Goal: Check status: Check status

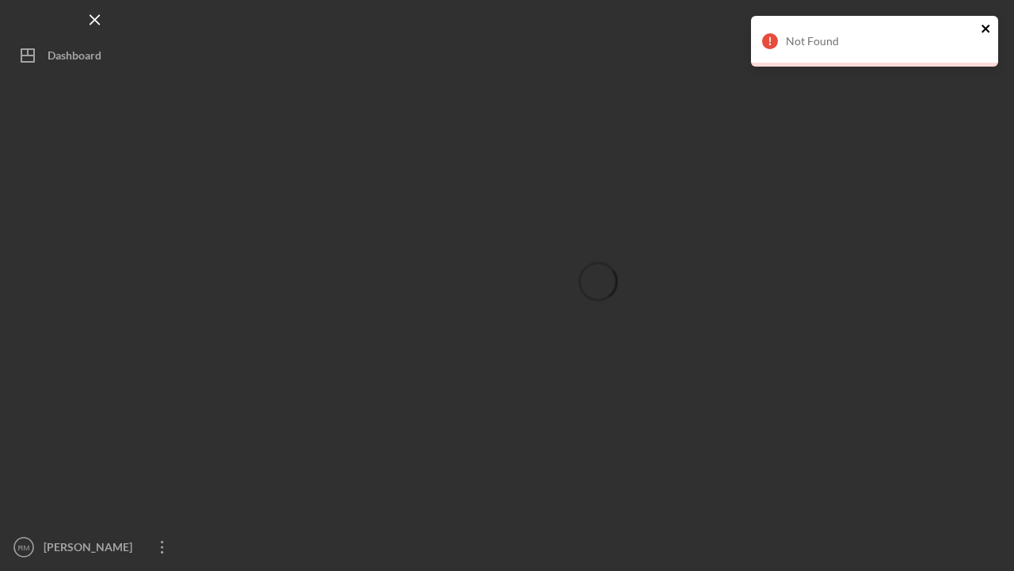
click at [983, 29] on icon "close" at bounding box center [986, 28] width 11 height 13
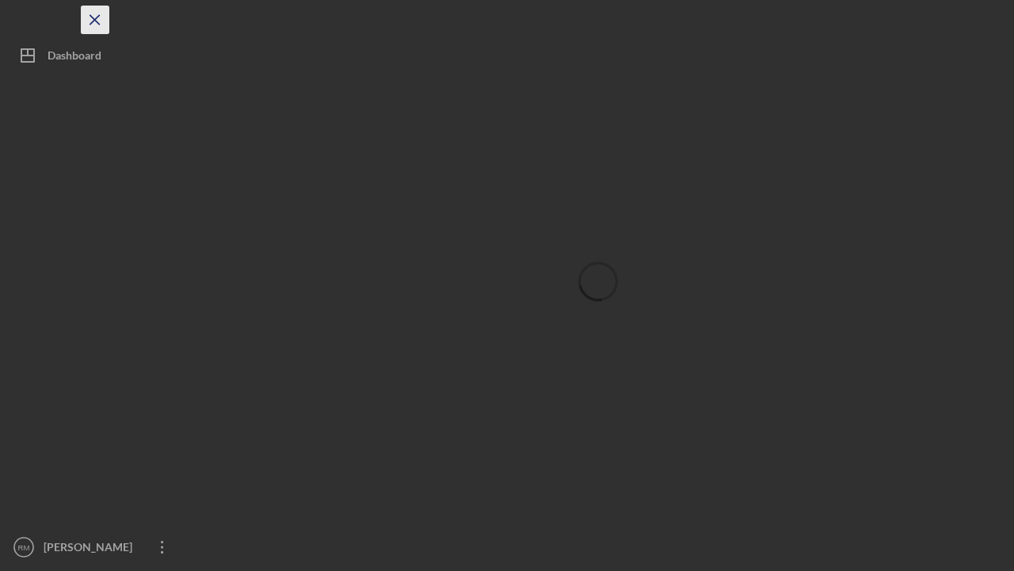
click at [90, 17] on icon "Icon/Menu Close" at bounding box center [96, 20] width 36 height 36
click at [24, 59] on icon "Icon/Dashboard" at bounding box center [24, 56] width 40 height 40
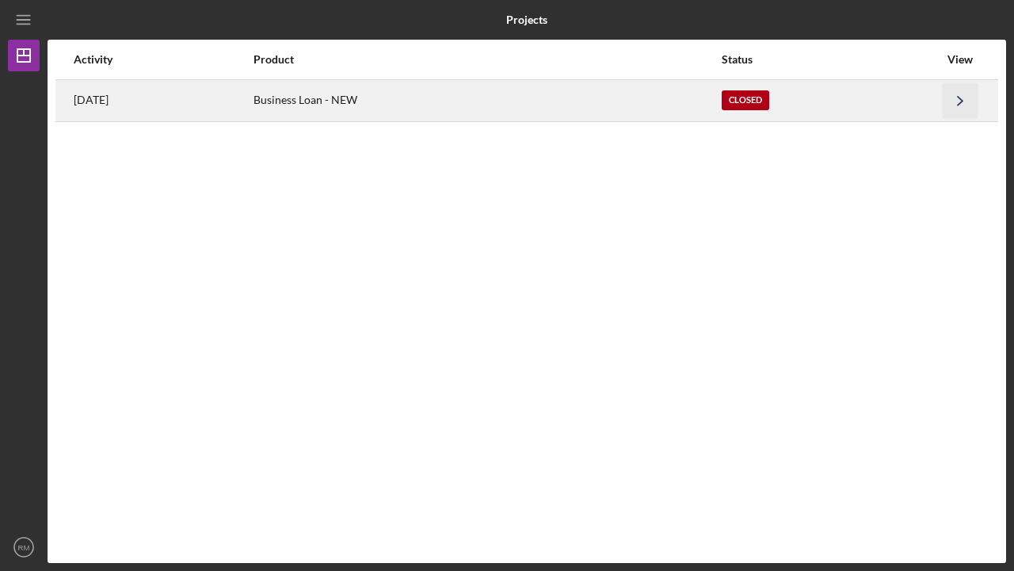
click at [960, 96] on icon "Icon/Navigate" at bounding box center [961, 100] width 36 height 36
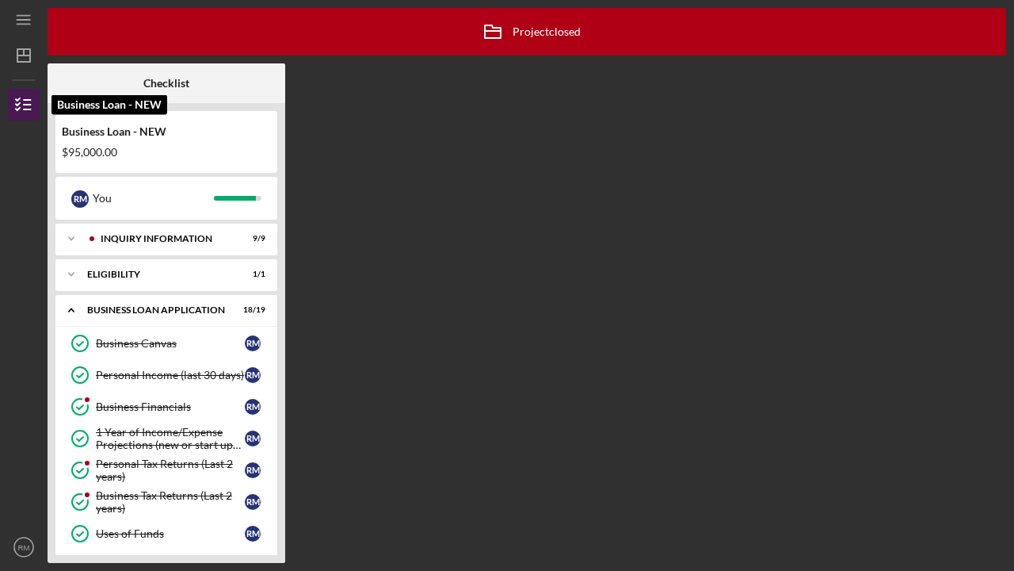
click at [24, 105] on line "button" at bounding box center [27, 105] width 7 height 0
click at [21, 102] on icon "button" at bounding box center [24, 105] width 40 height 40
click at [24, 101] on icon "button" at bounding box center [24, 105] width 40 height 40
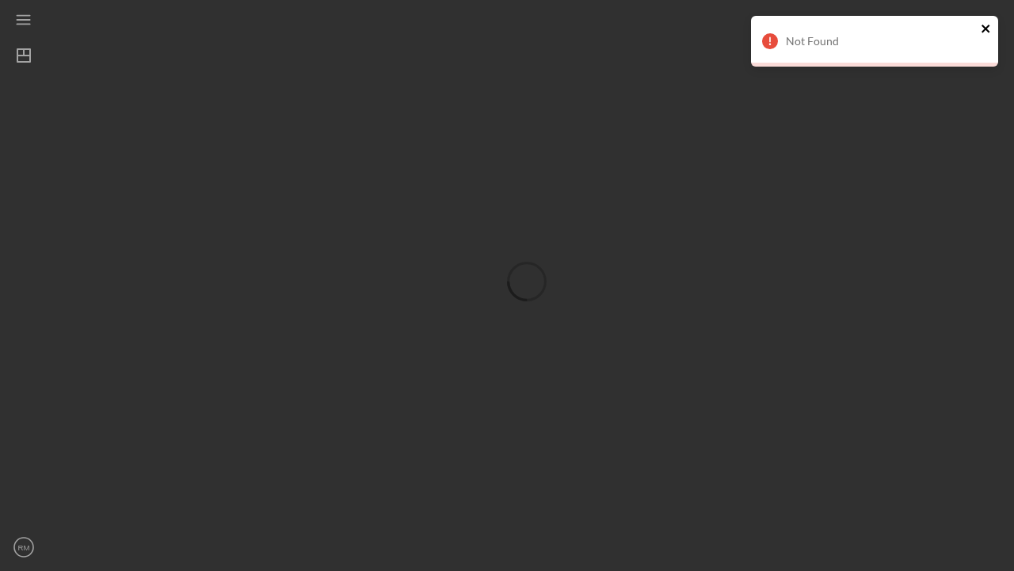
click at [986, 27] on icon "close" at bounding box center [986, 28] width 11 height 13
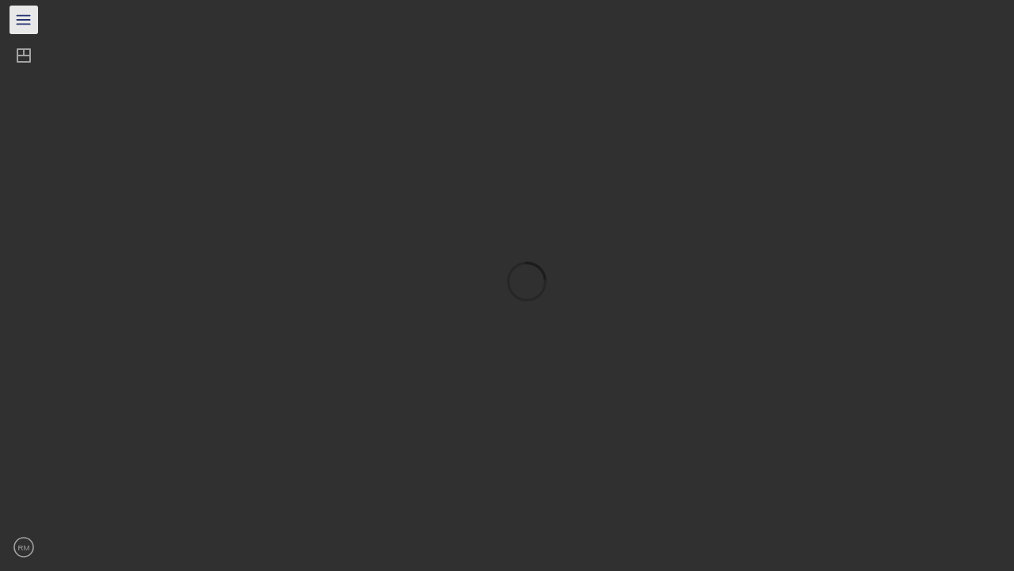
click at [21, 22] on icon "Icon/Menu" at bounding box center [24, 20] width 36 height 36
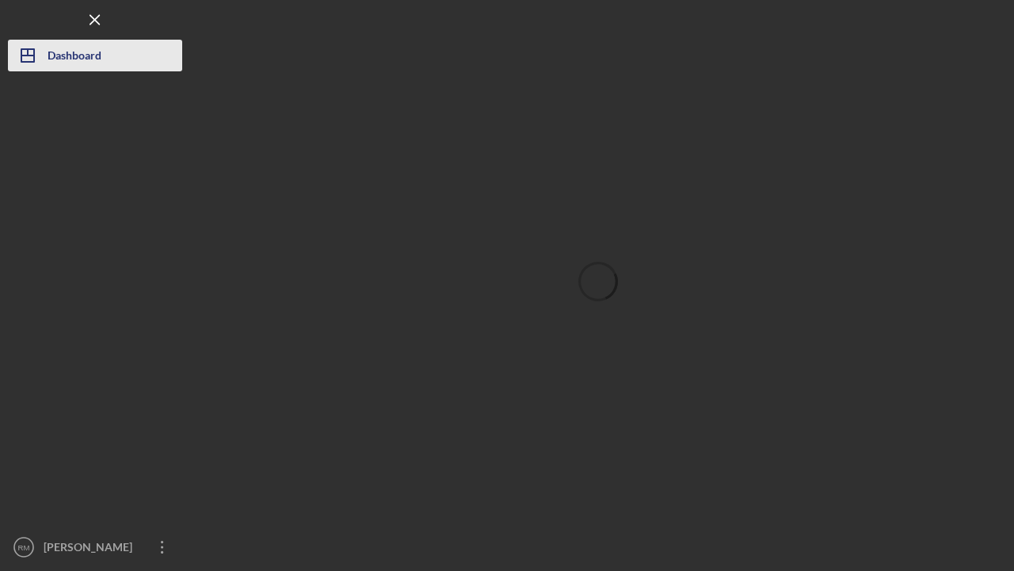
click at [56, 57] on div "Dashboard" at bounding box center [75, 58] width 54 height 36
